Goal: Information Seeking & Learning: Check status

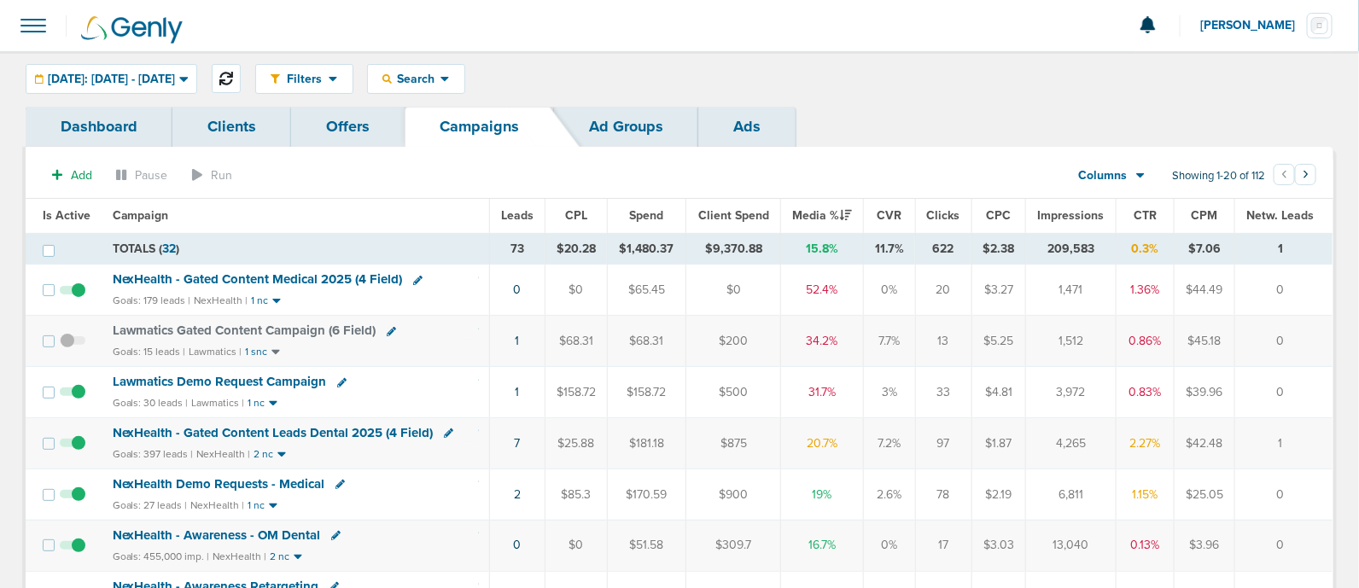
click at [233, 73] on icon at bounding box center [226, 79] width 14 height 14
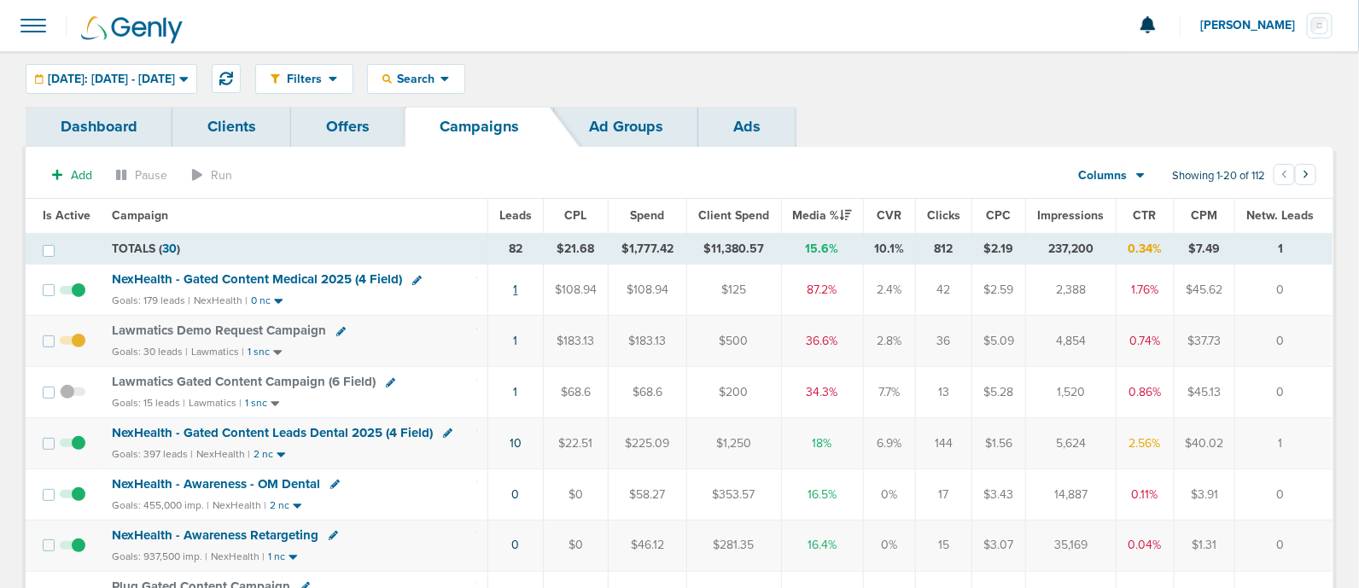
click at [517, 287] on link "1" at bounding box center [516, 290] width 4 height 15
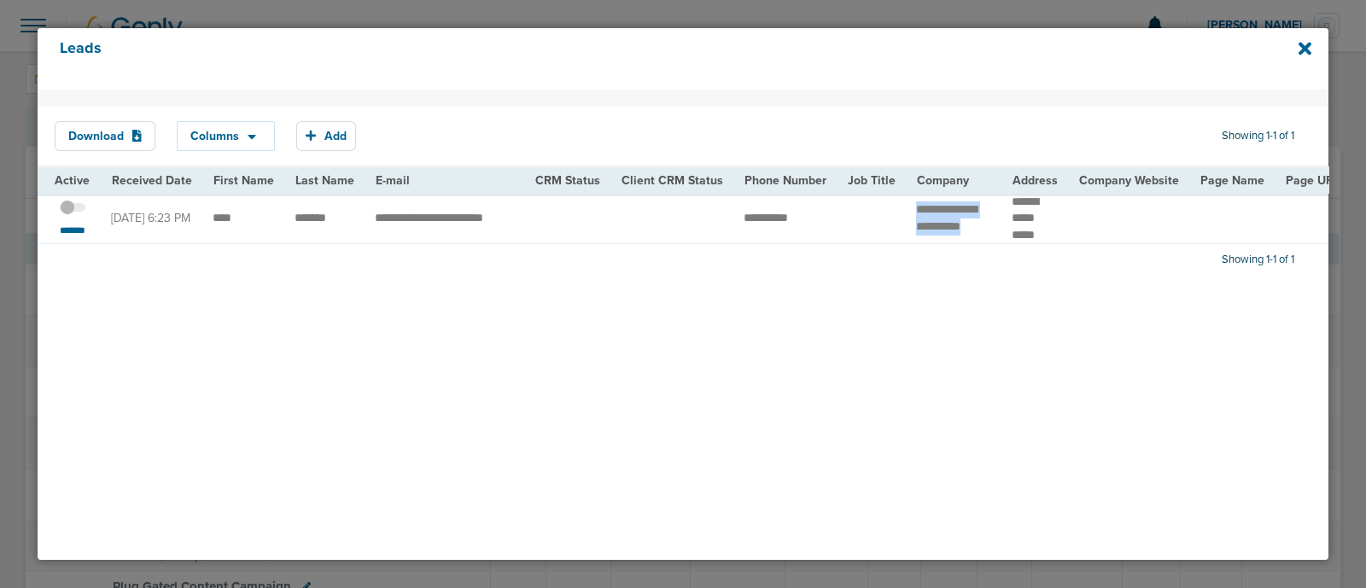
drag, startPoint x: 901, startPoint y: 207, endPoint x: 976, endPoint y: 226, distance: 77.7
click at [976, 226] on td "**********" at bounding box center [954, 219] width 96 height 50
copy td "**********"
click at [1299, 48] on icon at bounding box center [1305, 48] width 13 height 19
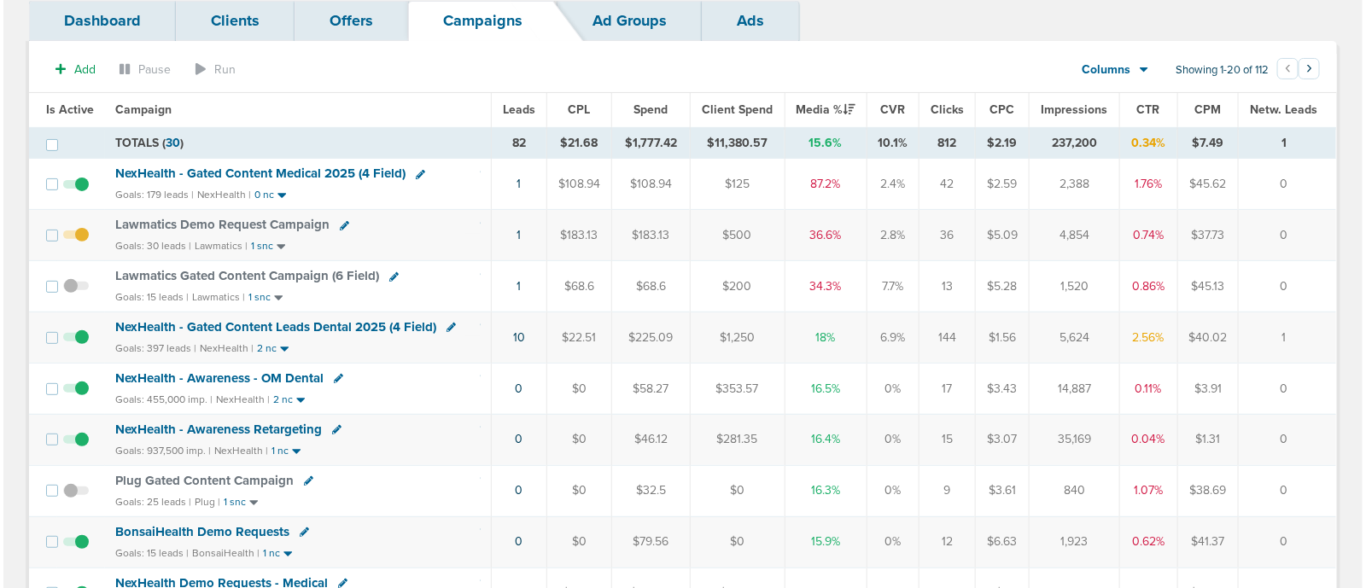
scroll to position [213, 0]
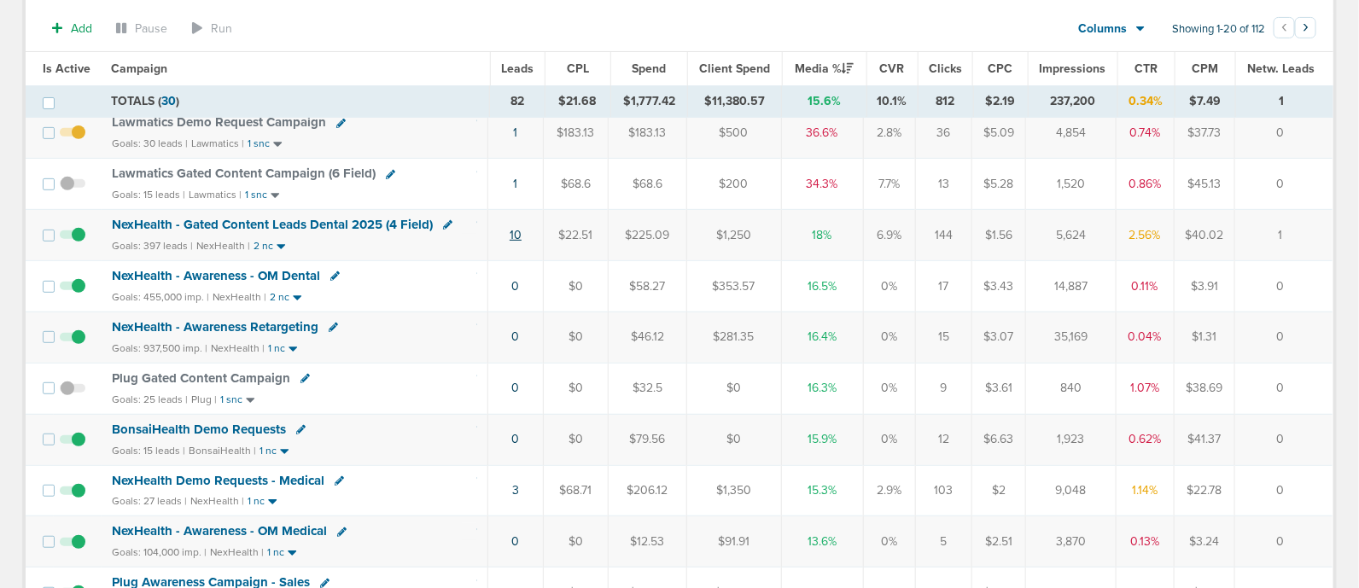
click at [517, 232] on link "10" at bounding box center [516, 235] width 12 height 15
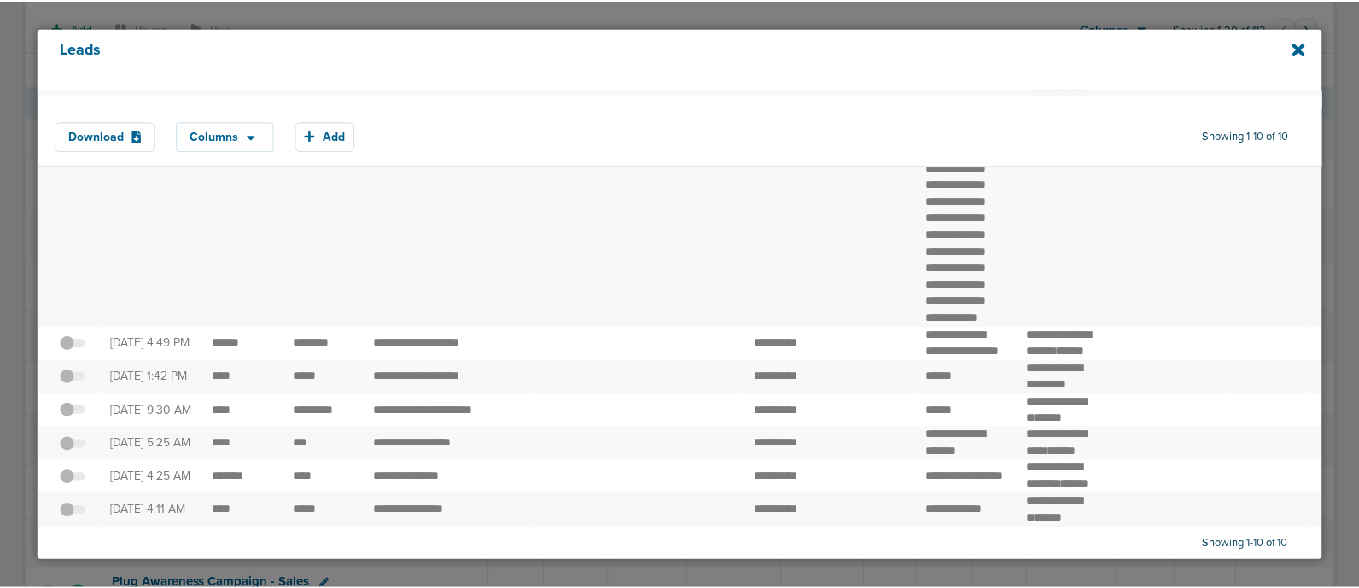
scroll to position [0, 0]
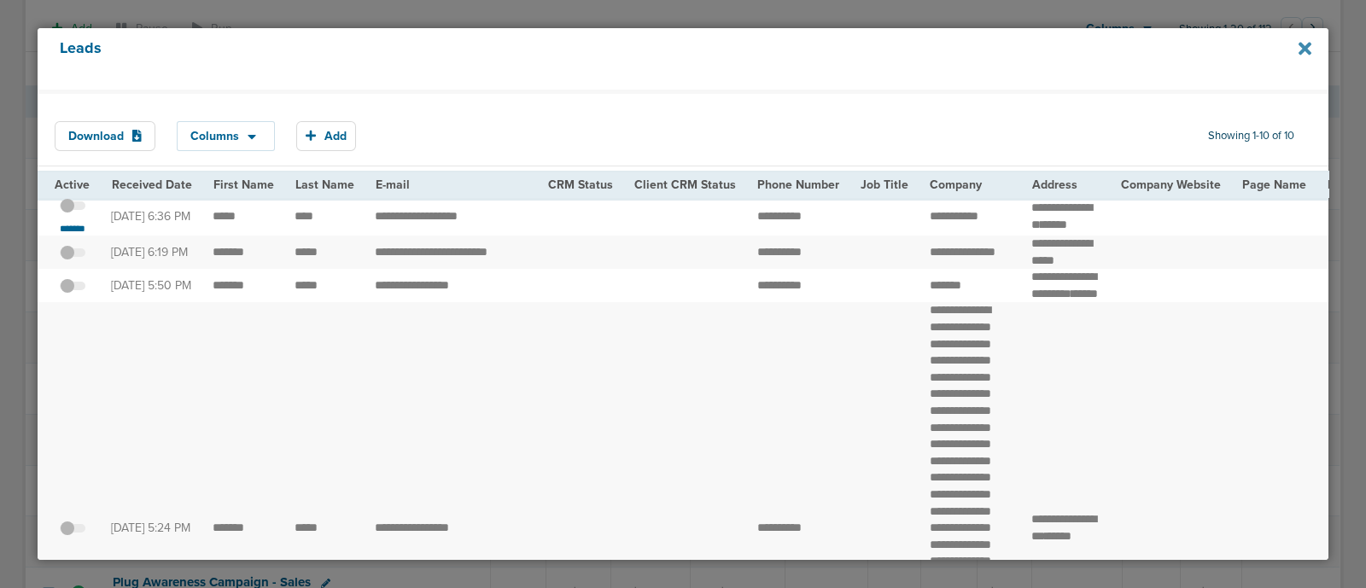
click at [1304, 46] on icon at bounding box center [1305, 48] width 13 height 13
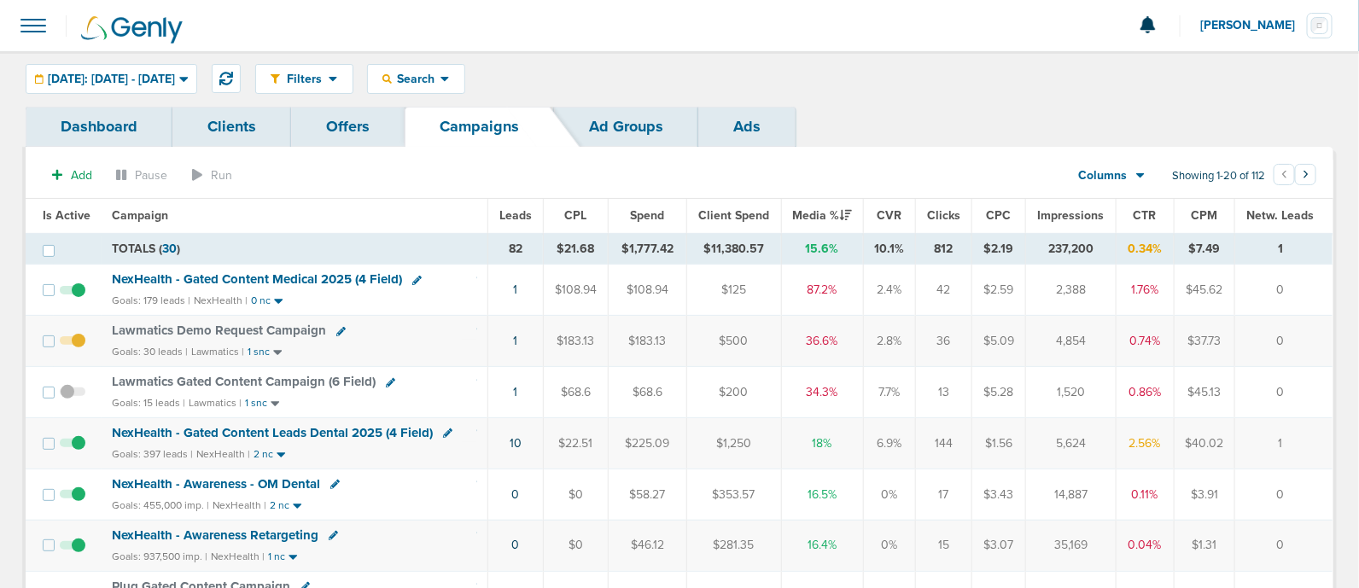
click at [354, 201] on th "Campaign" at bounding box center [295, 216] width 386 height 34
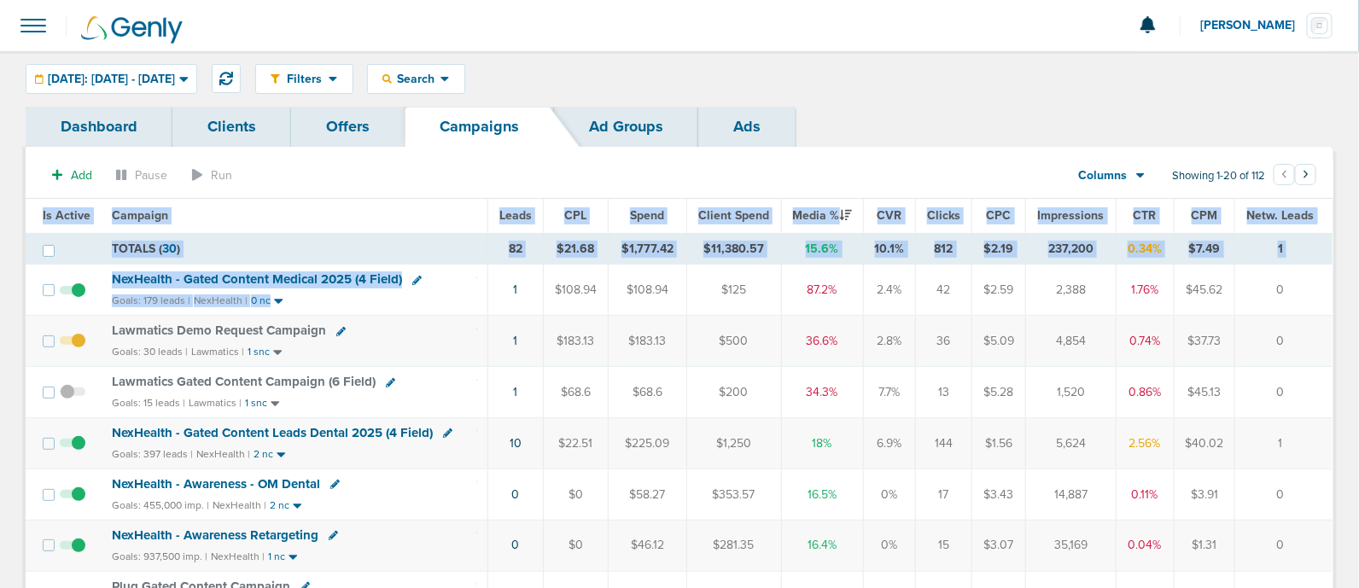
drag, startPoint x: 524, startPoint y: 289, endPoint x: 1365, endPoint y: 301, distance: 841.1
click at [1358, 301] on html "Notifications You have no unread notifications [PERSON_NAME] Profile Sign Out C…" at bounding box center [679, 294] width 1359 height 588
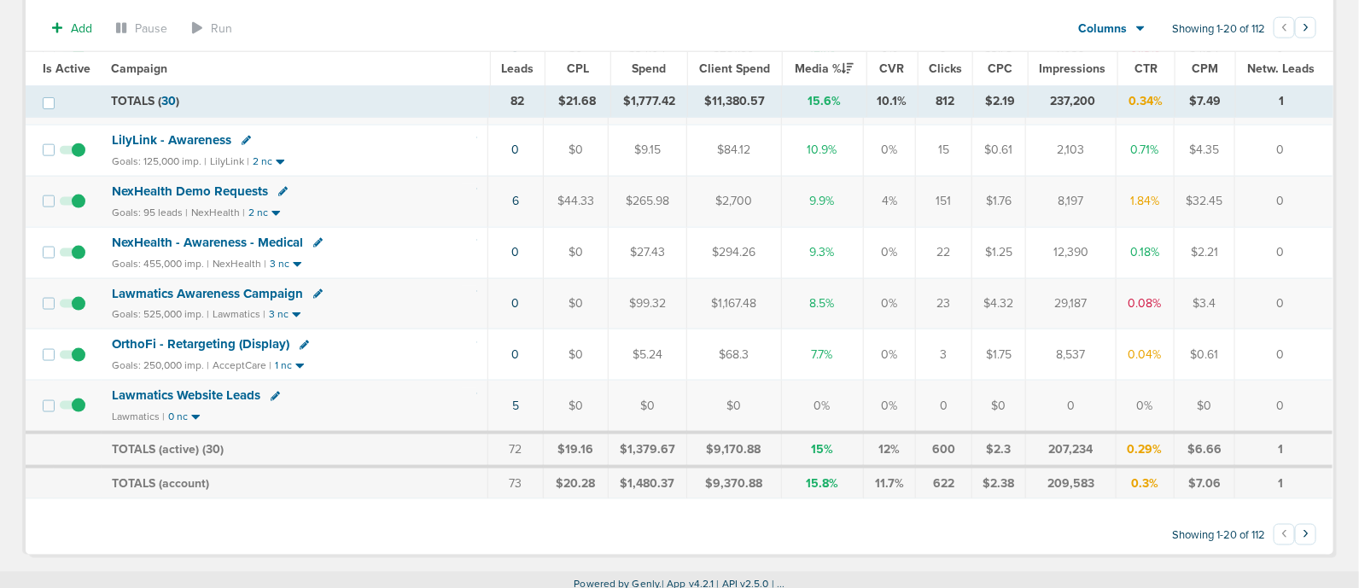
click at [296, 513] on div at bounding box center [680, 534] width 1308 height 42
